Goal: Navigation & Orientation: Find specific page/section

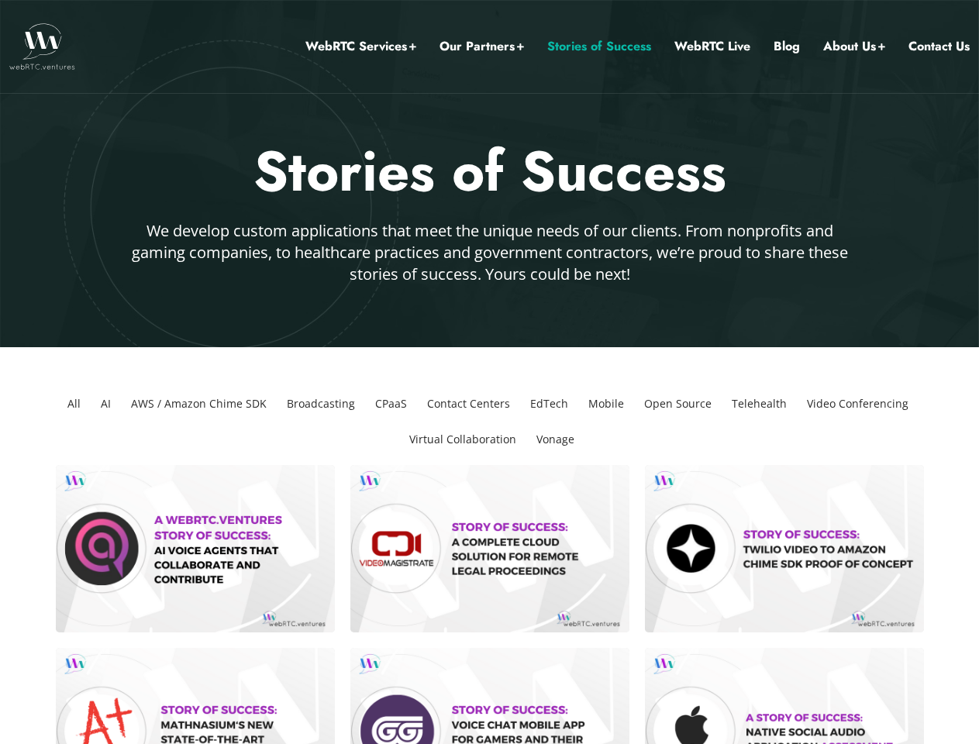
click at [482, 47] on link "Our Partners" at bounding box center [482, 46] width 84 height 20
click at [74, 404] on li "All" at bounding box center [74, 404] width 26 height 36
click at [105, 404] on li "AI" at bounding box center [106, 404] width 22 height 36
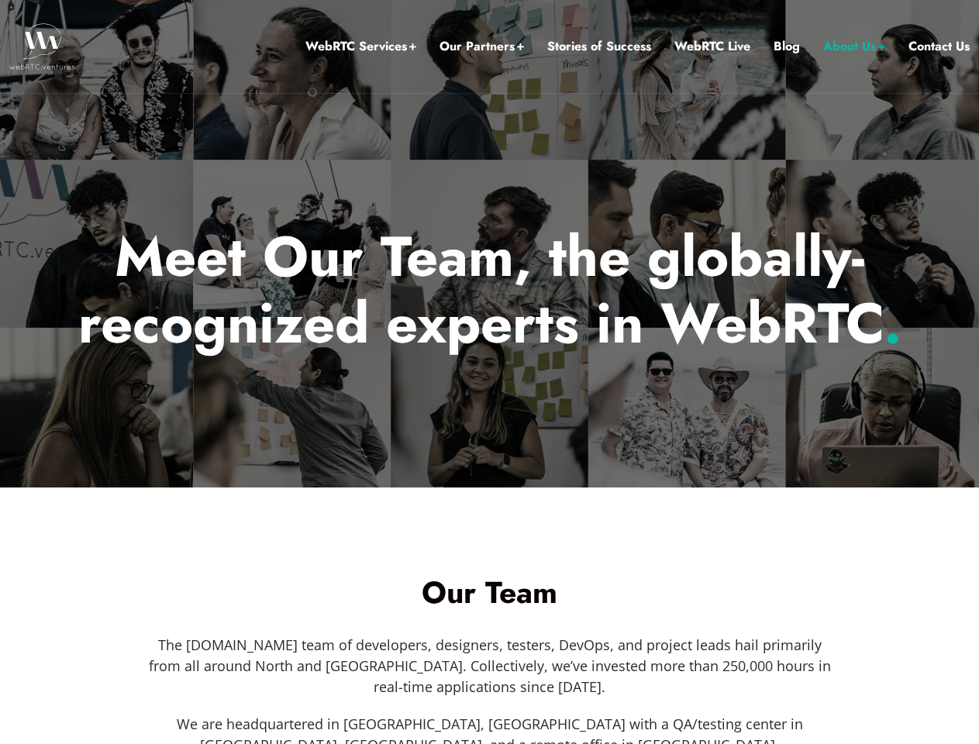
click at [489, 372] on div at bounding box center [489, 244] width 979 height 488
click at [482, 47] on link "Our Partners" at bounding box center [482, 46] width 84 height 20
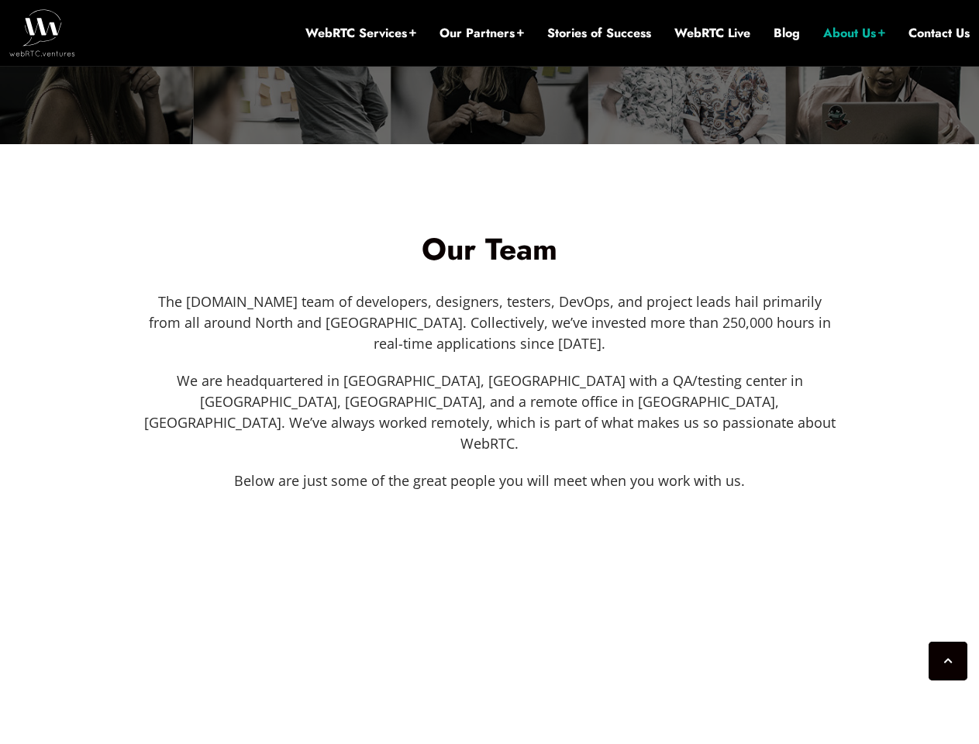
scroll to position [628, 0]
